Goal: Download file/media

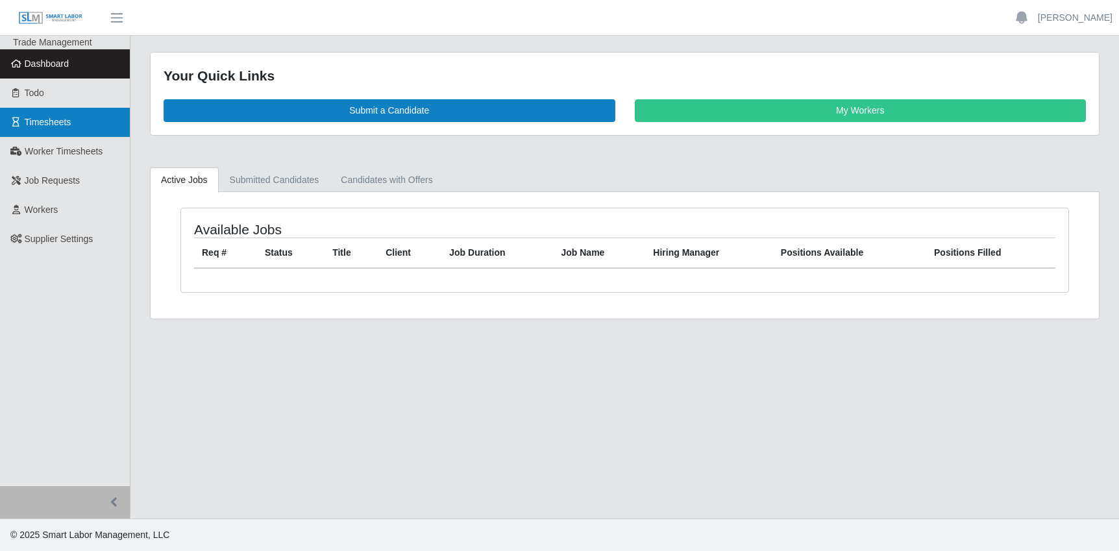
click at [43, 123] on span "Timesheets" at bounding box center [48, 122] width 47 height 10
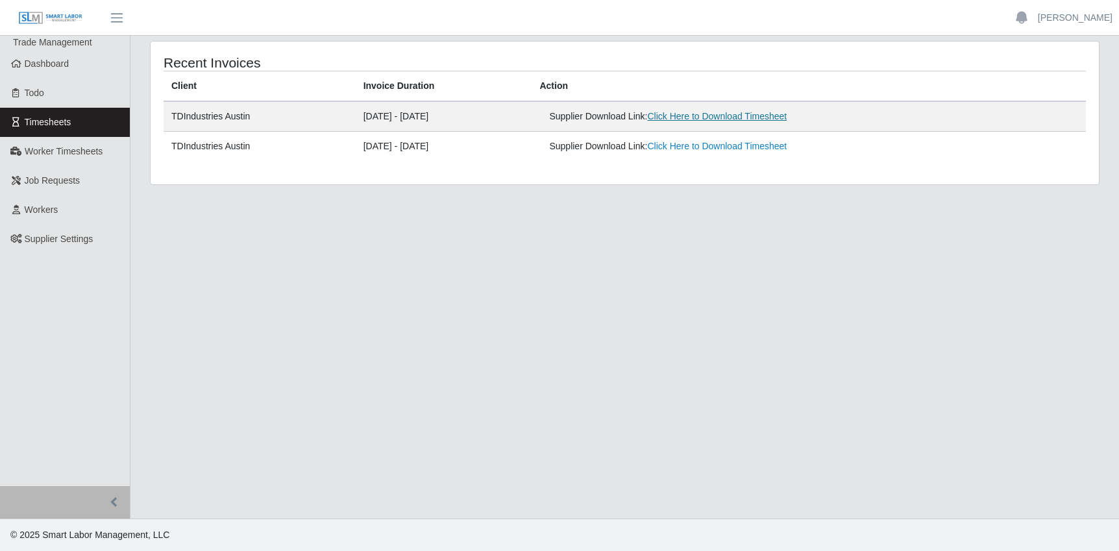
click at [773, 120] on link "Click Here to Download Timesheet" at bounding box center [717, 116] width 140 height 10
click at [343, 306] on main "Recent Invoices Client Invoice Duration Action TDIndustries Austin 08/11/2025 -…" at bounding box center [624, 277] width 988 height 483
click at [1032, 21] on div at bounding box center [1021, 18] width 21 height 22
click at [1073, 18] on link "[PERSON_NAME]" at bounding box center [1075, 18] width 75 height 14
click at [1042, 86] on link "Logout" at bounding box center [1059, 90] width 117 height 27
